Goal: Transaction & Acquisition: Purchase product/service

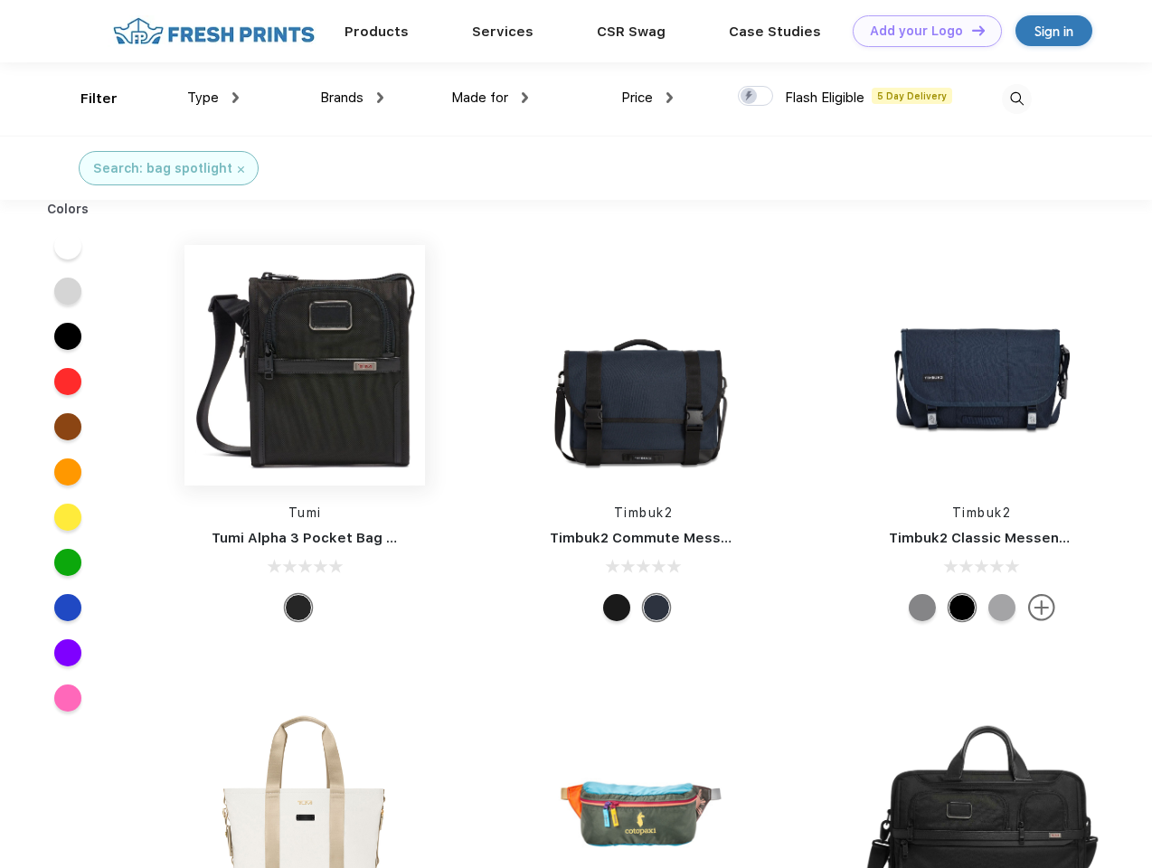
scroll to position [1, 0]
click at [920, 31] on link "Add your Logo Design Tool" at bounding box center [926, 31] width 149 height 32
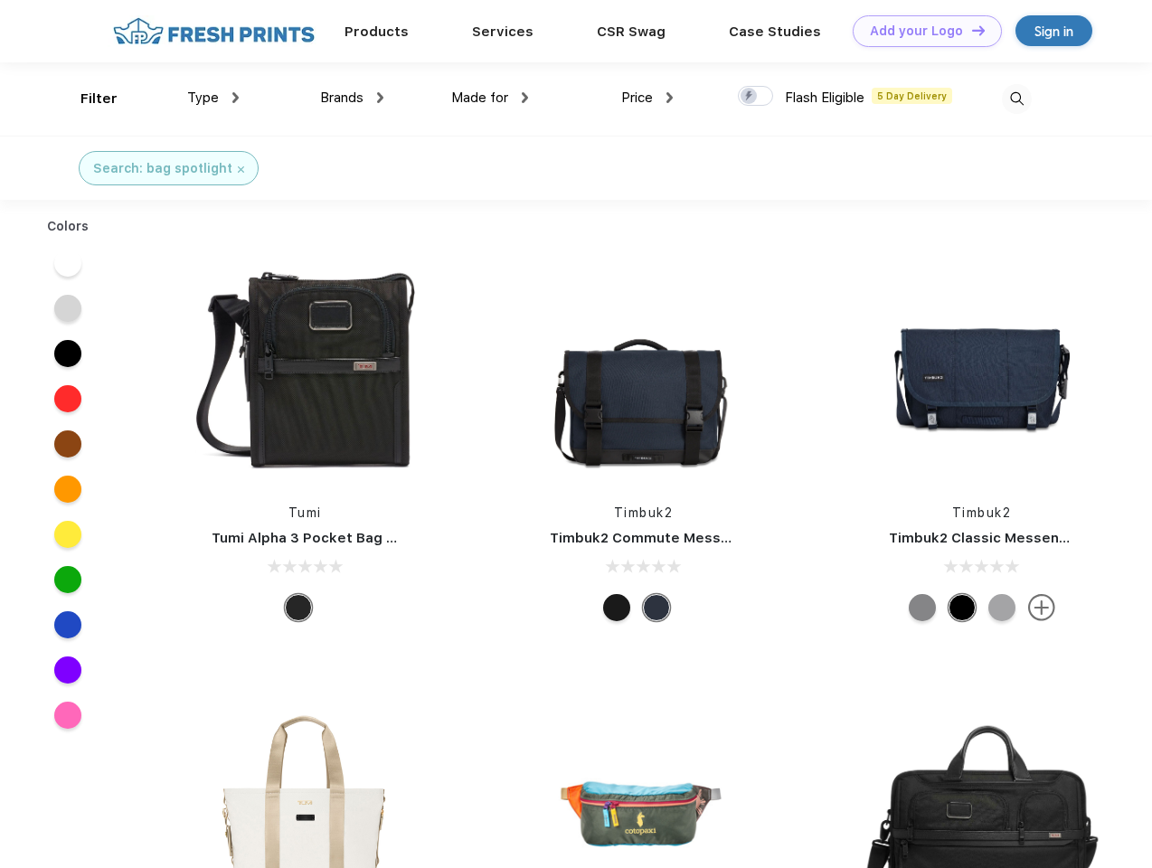
click at [0, 0] on div "Design Tool" at bounding box center [0, 0] width 0 height 0
click at [970, 30] on link "Add your Logo Design Tool" at bounding box center [926, 31] width 149 height 32
click at [87, 99] on div "Filter" at bounding box center [98, 99] width 37 height 21
click at [213, 98] on span "Type" at bounding box center [203, 97] width 32 height 16
click at [352, 98] on span "Brands" at bounding box center [341, 97] width 43 height 16
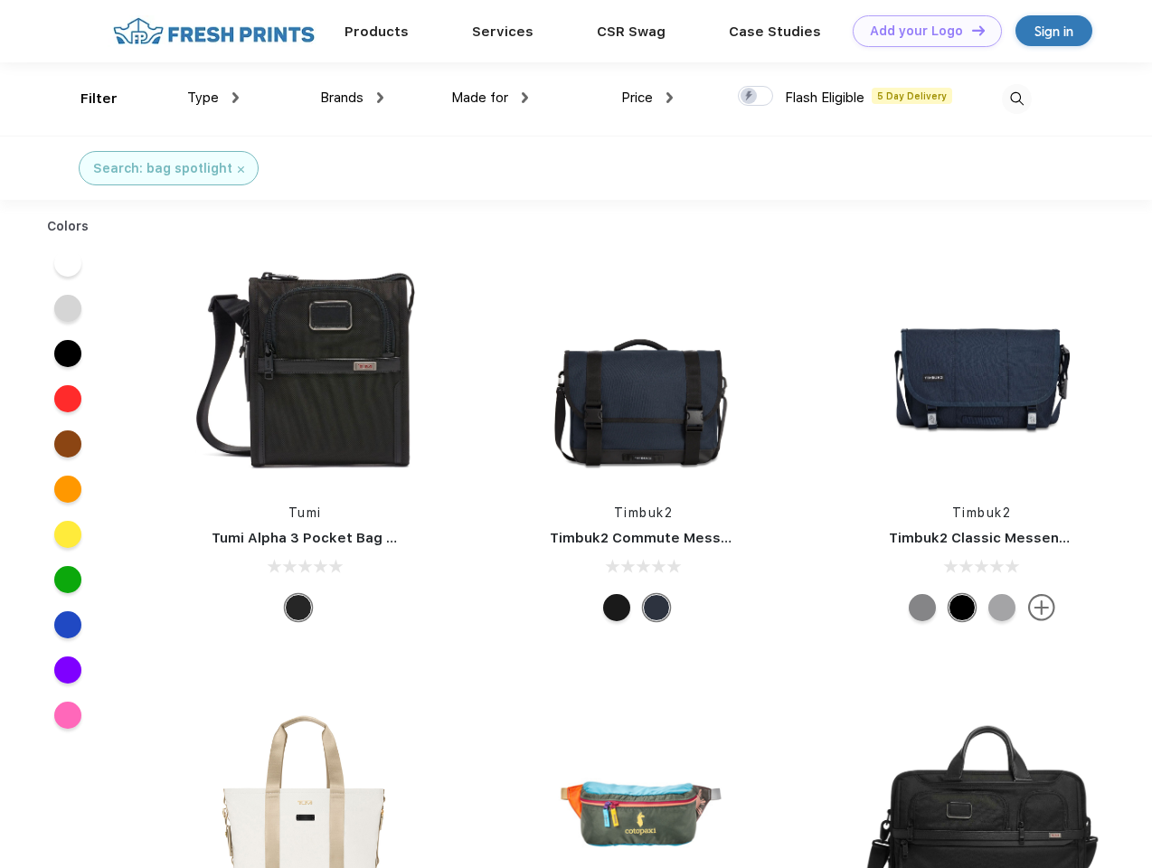
click at [490, 98] on span "Made for" at bounding box center [479, 97] width 57 height 16
click at [647, 98] on span "Price" at bounding box center [637, 97] width 32 height 16
click at [756, 97] on div at bounding box center [755, 96] width 35 height 20
click at [749, 97] on input "checkbox" at bounding box center [744, 91] width 12 height 12
click at [1016, 99] on img at bounding box center [1017, 99] width 30 height 30
